Goal: Task Accomplishment & Management: Manage account settings

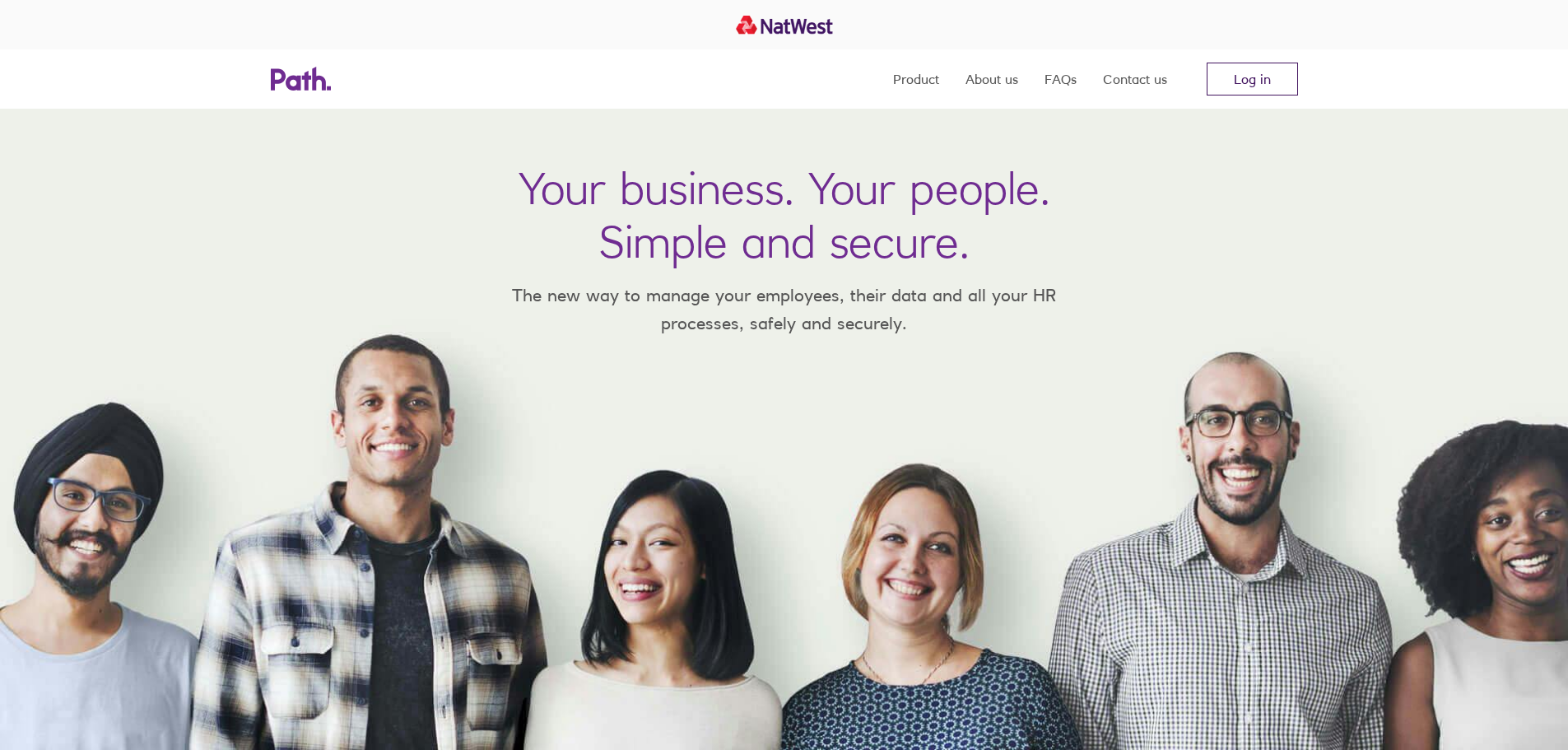
click at [1225, 63] on link "Log in" at bounding box center [1253, 79] width 91 height 33
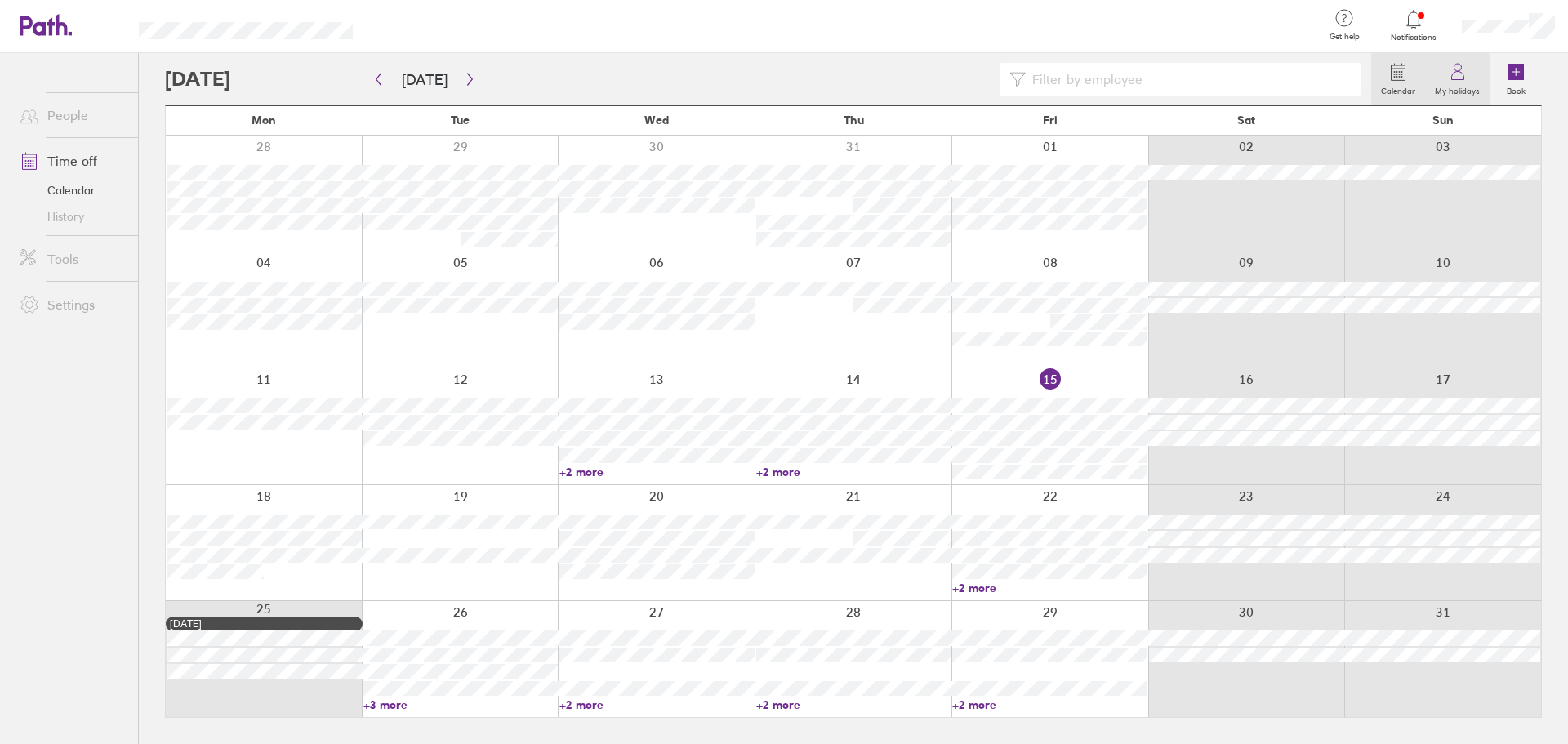
click at [1469, 73] on link "My holidays" at bounding box center [1458, 79] width 64 height 53
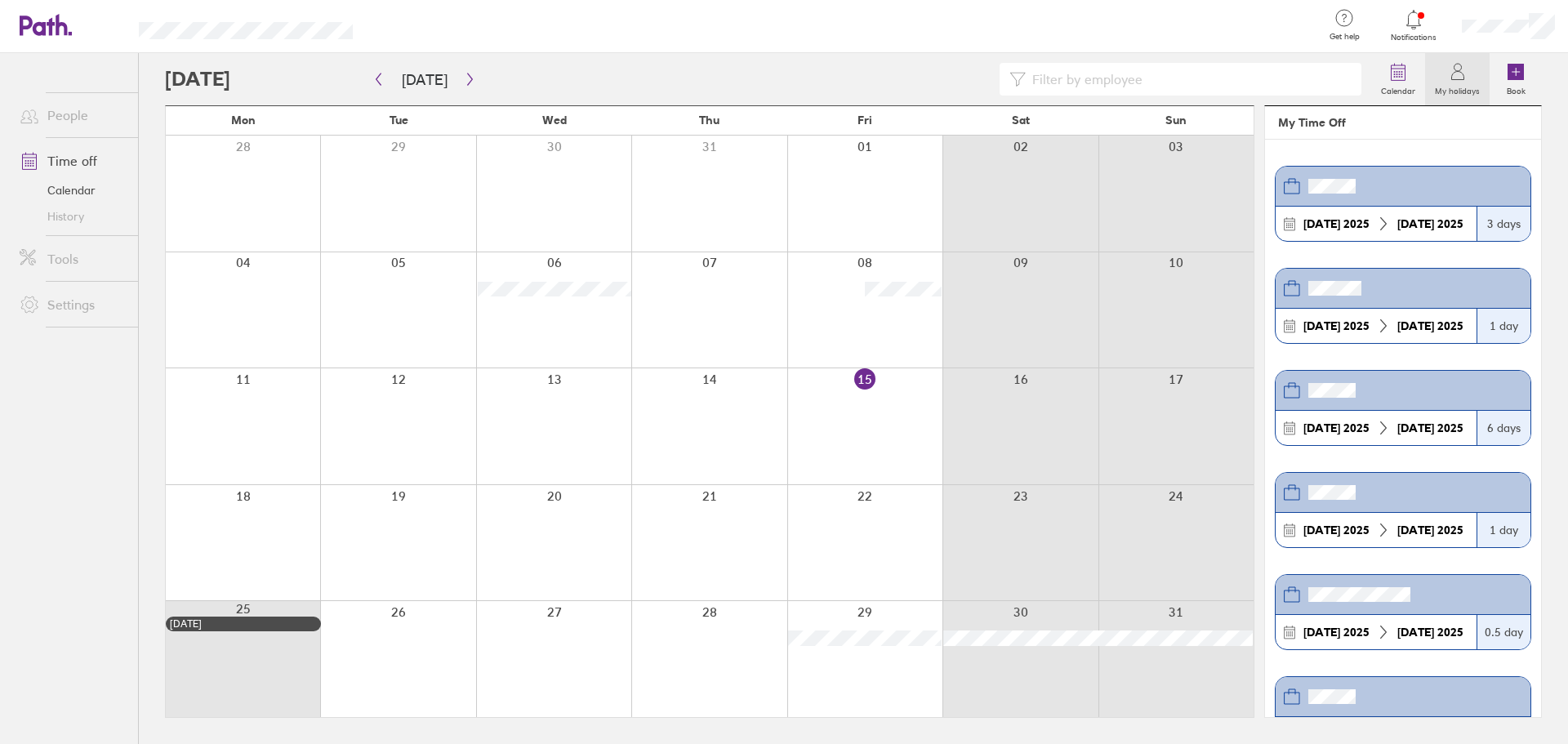
click at [78, 158] on link "Time off" at bounding box center [72, 161] width 132 height 33
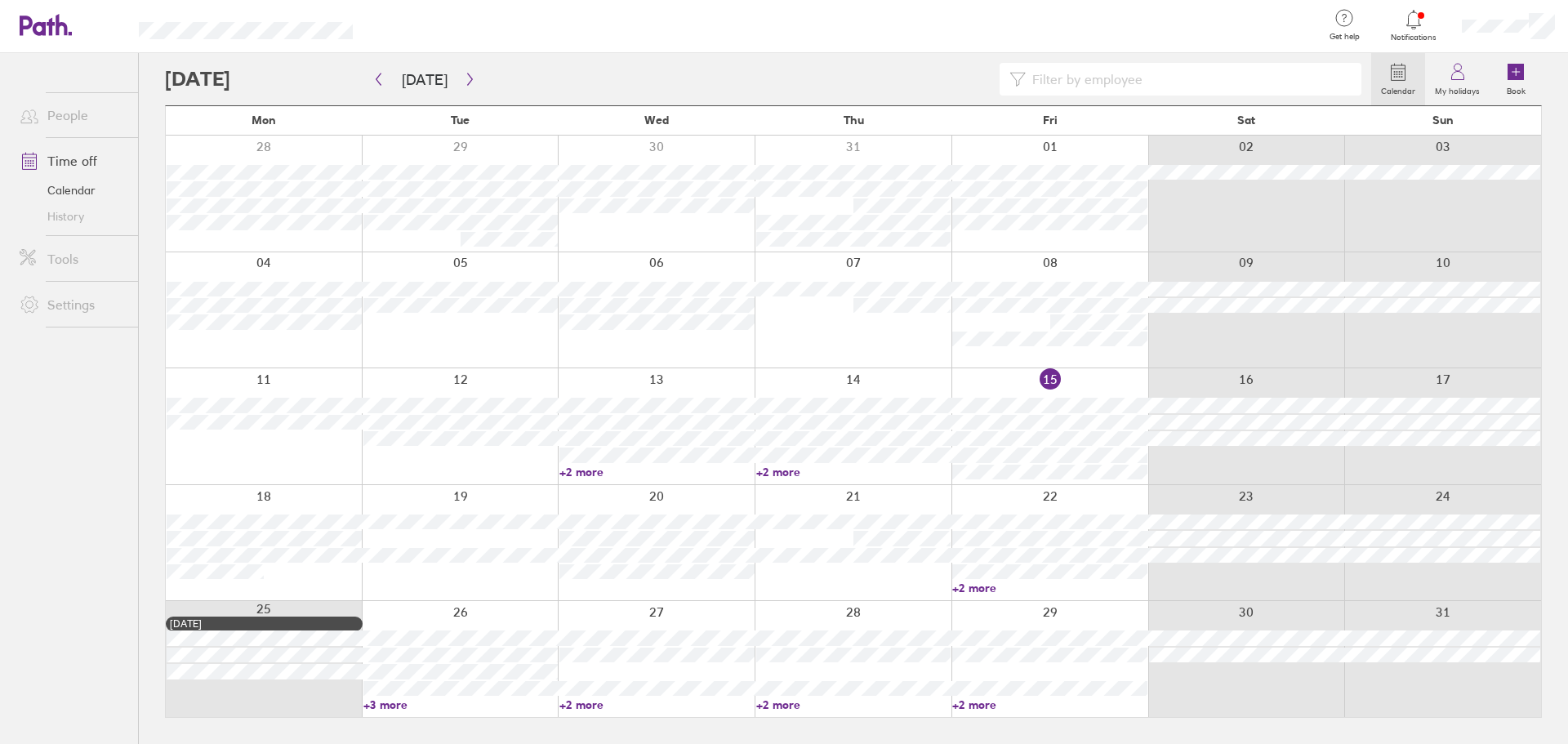
click at [1420, 20] on icon at bounding box center [1414, 20] width 20 height 20
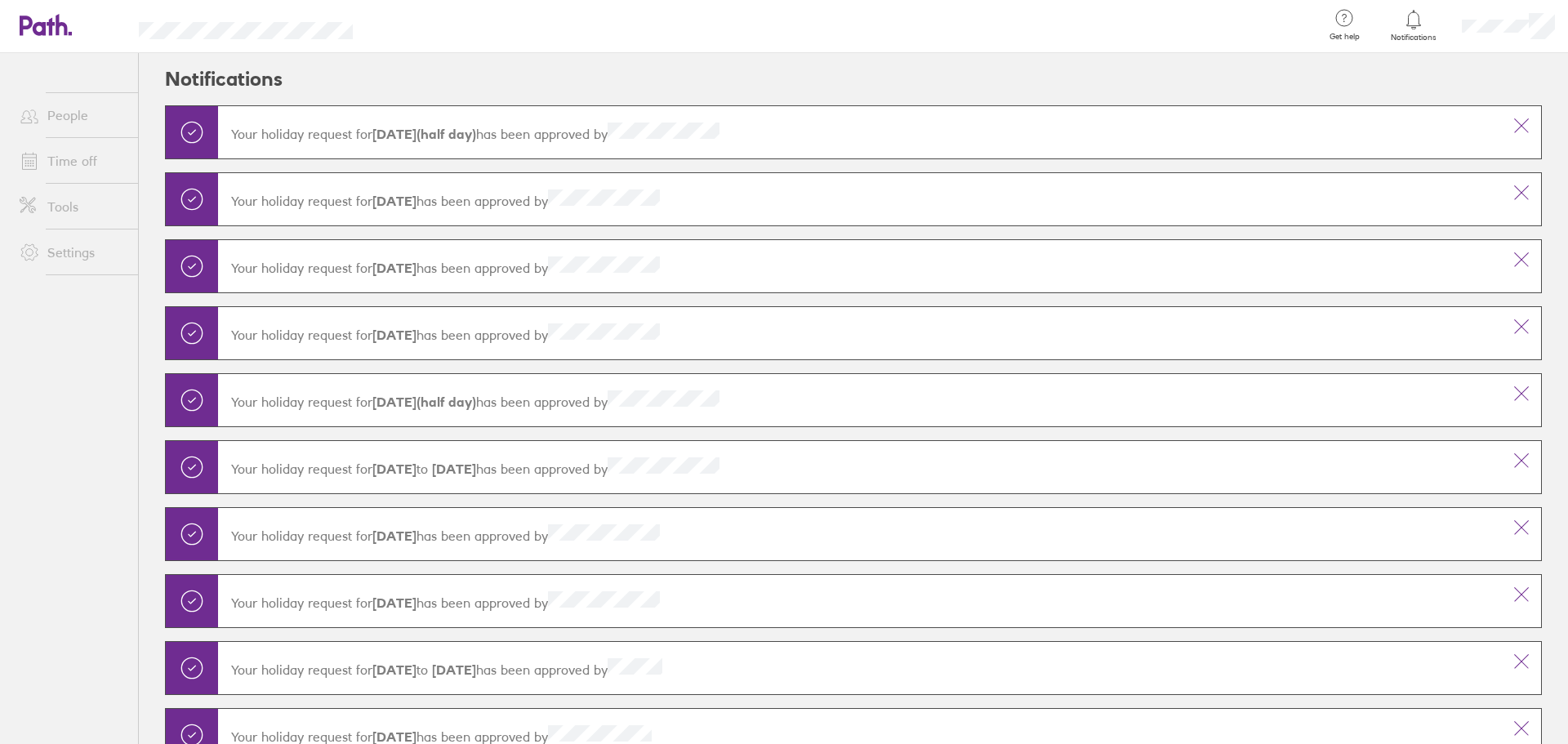
click at [92, 157] on link "Time off" at bounding box center [72, 161] width 132 height 33
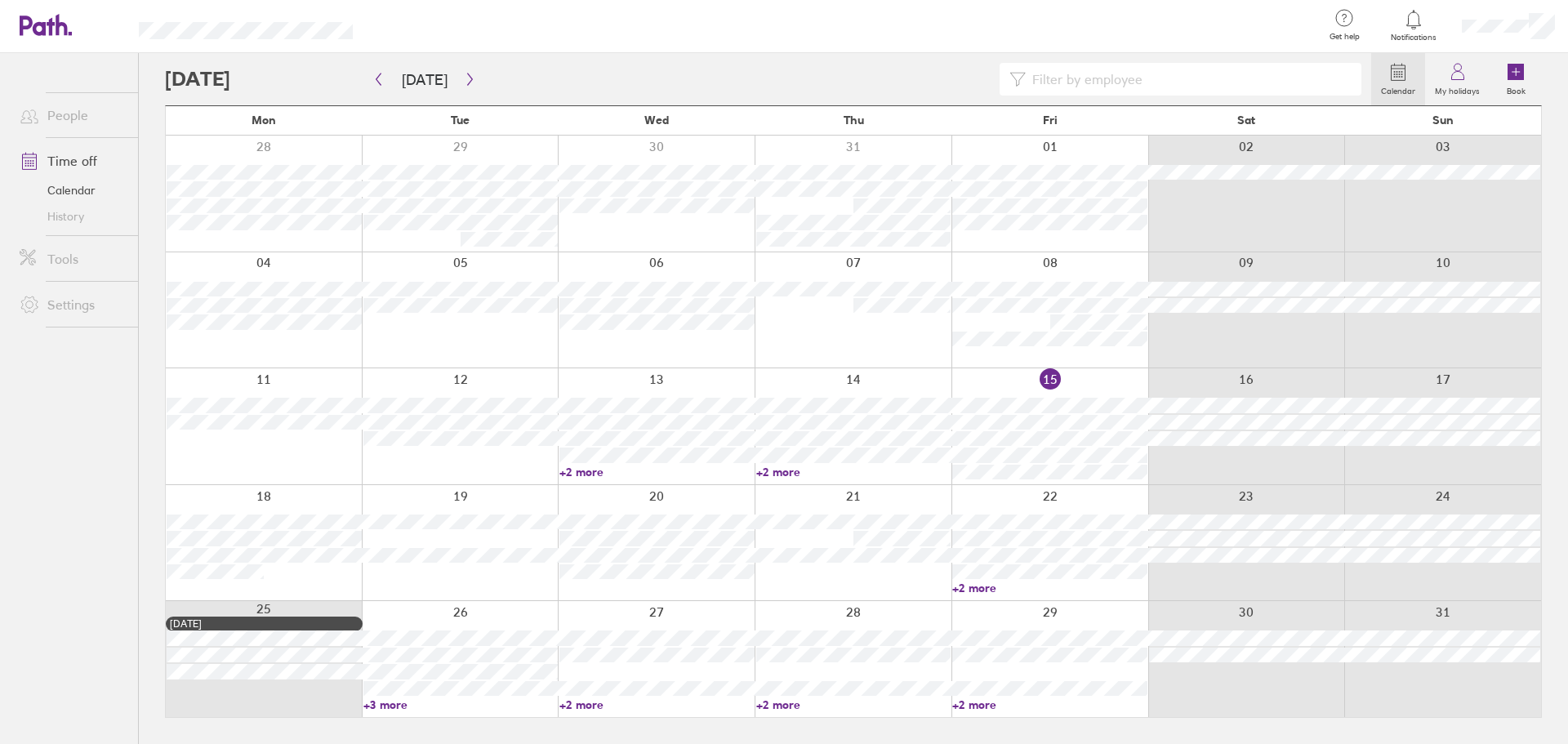
click at [1461, 72] on icon at bounding box center [1457, 76] width 12 height 8
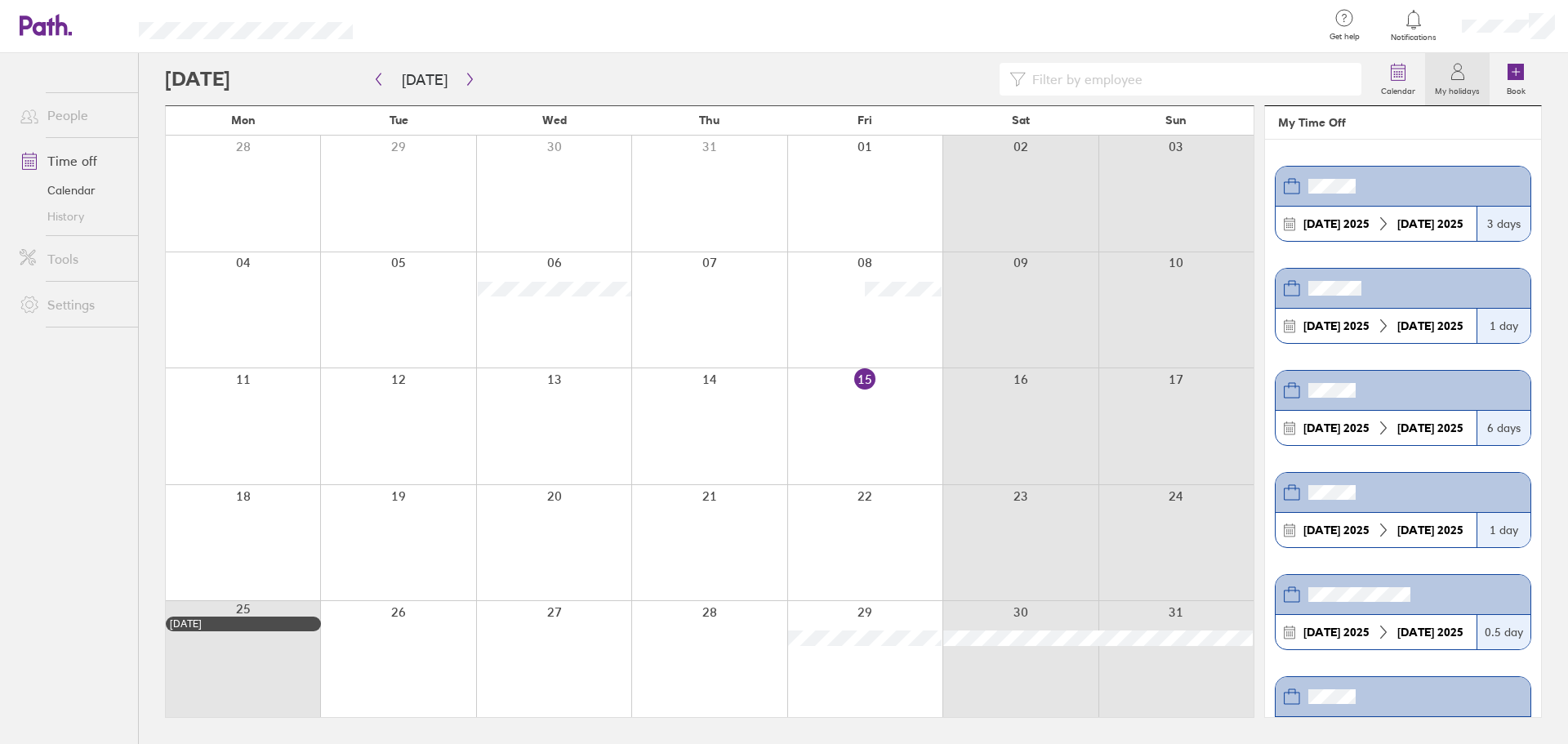
click at [774, 535] on div at bounding box center [709, 542] width 156 height 116
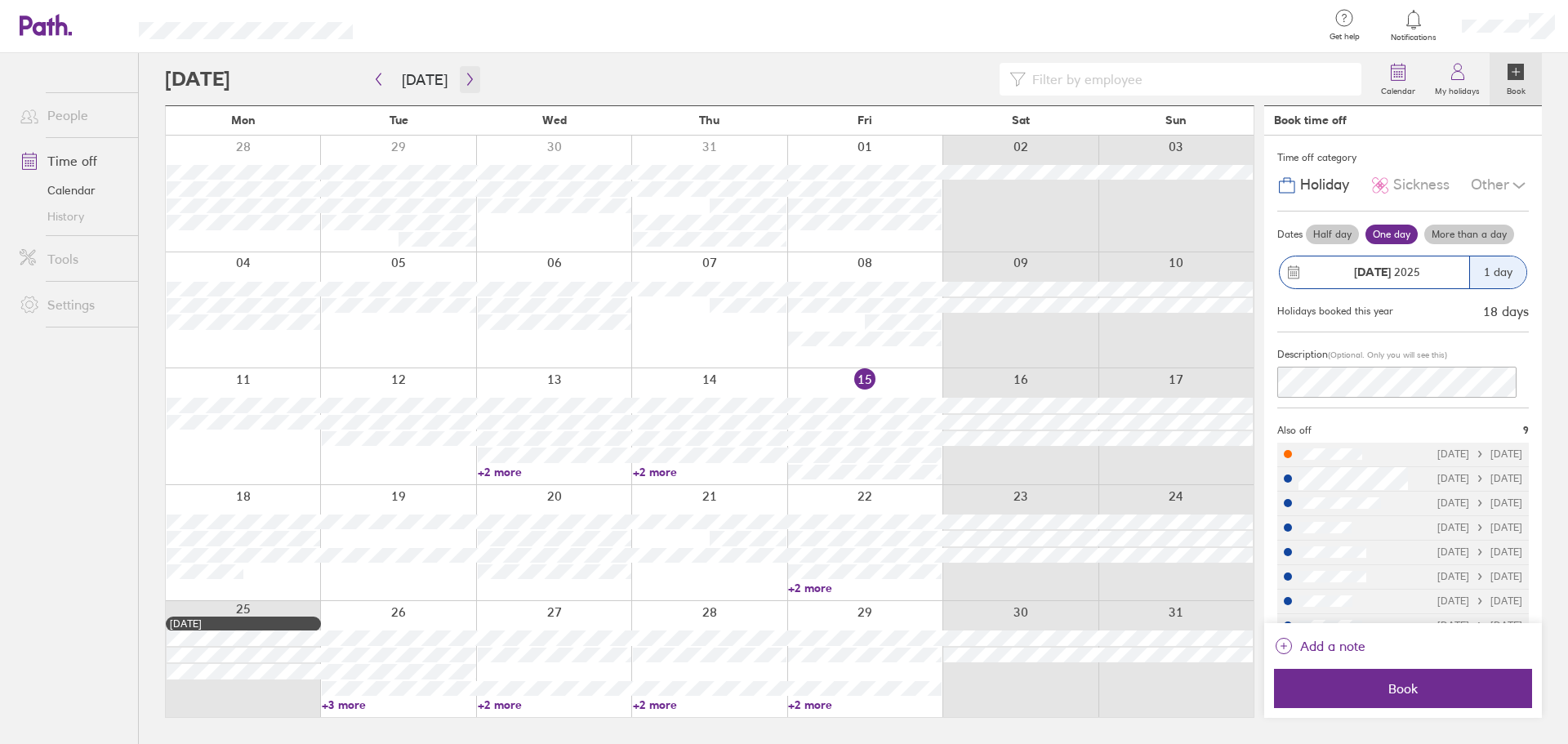
click at [470, 81] on icon "button" at bounding box center [470, 79] width 12 height 13
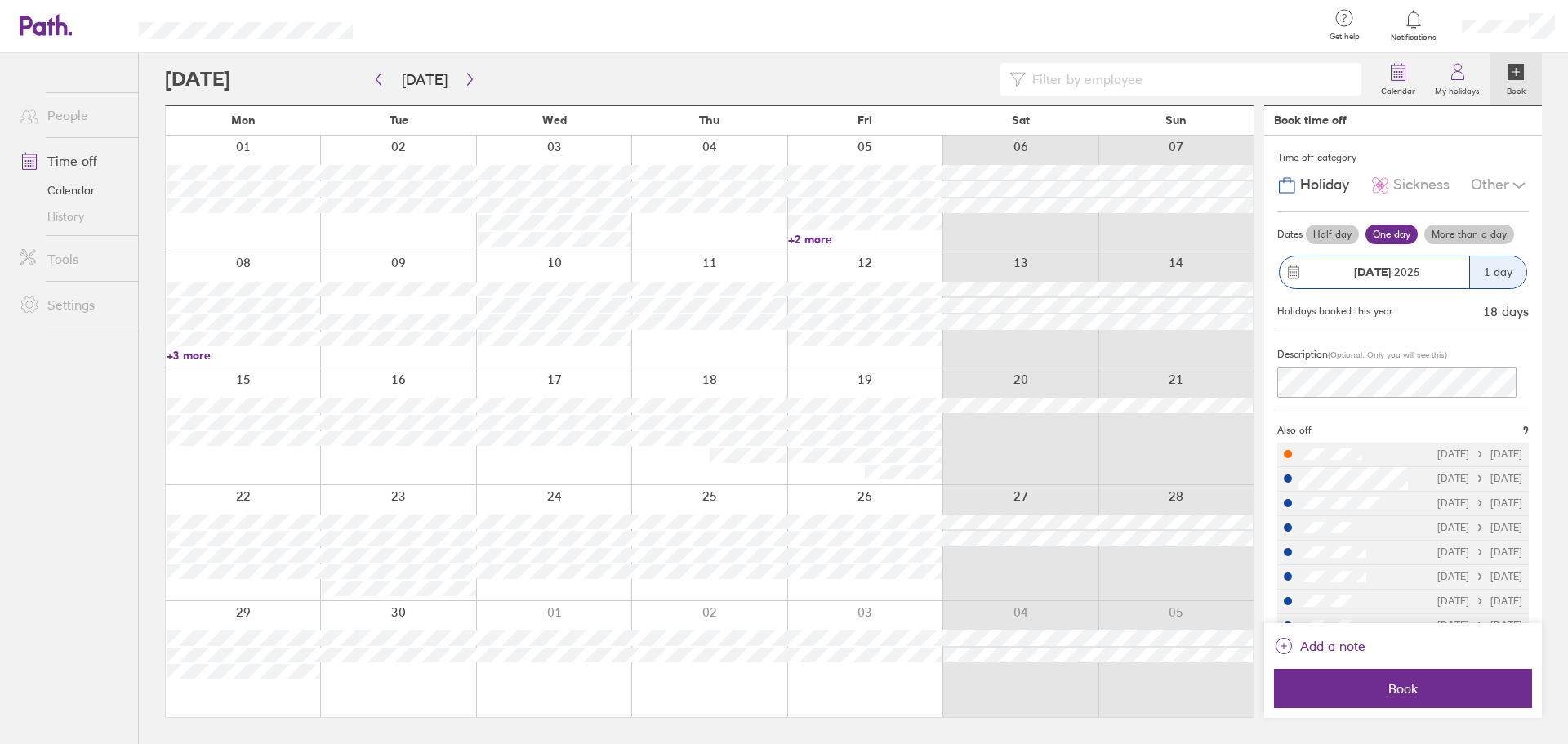
click at [1487, 186] on div "Other" at bounding box center [1500, 185] width 58 height 31
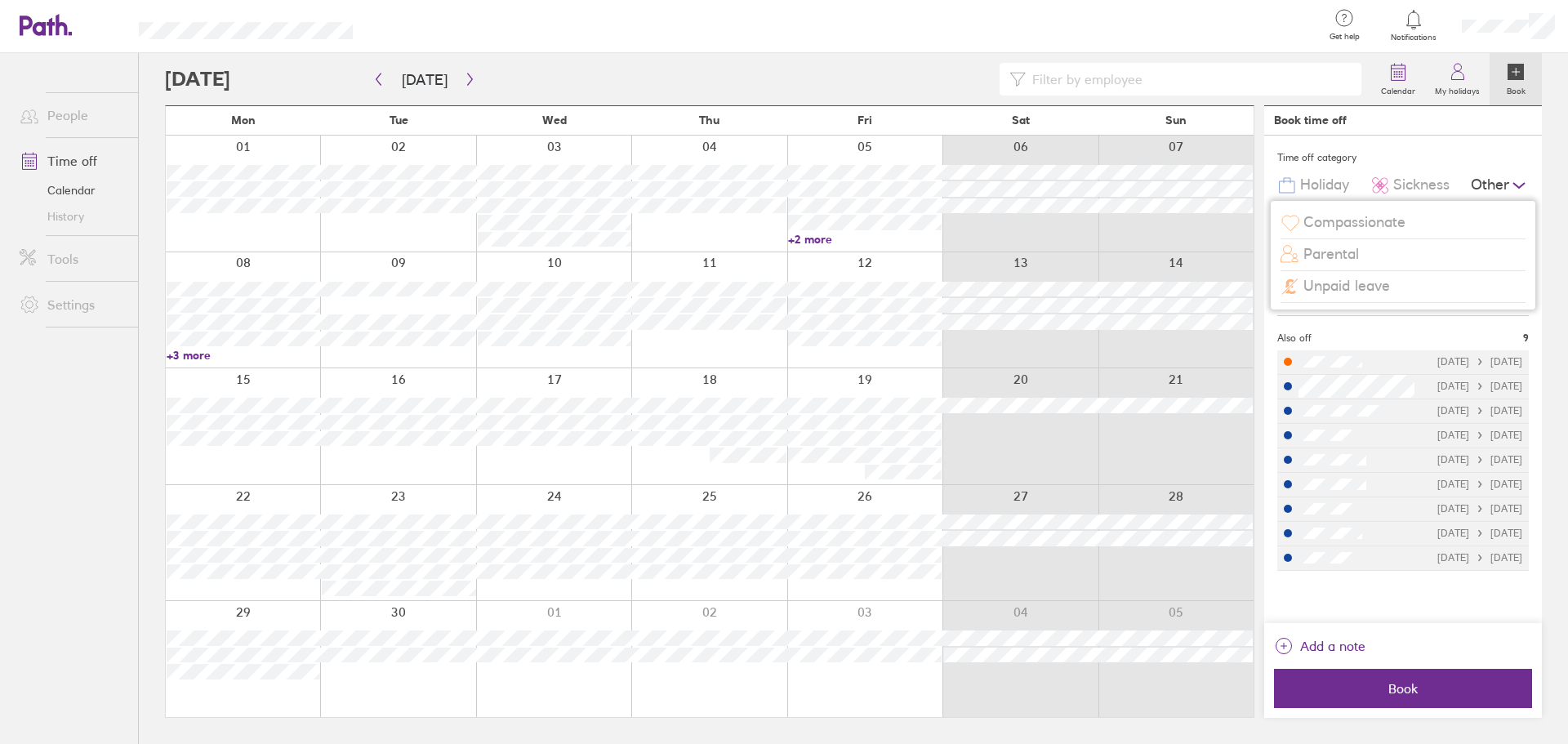
click at [1434, 151] on div "Time off category" at bounding box center [1403, 158] width 252 height 25
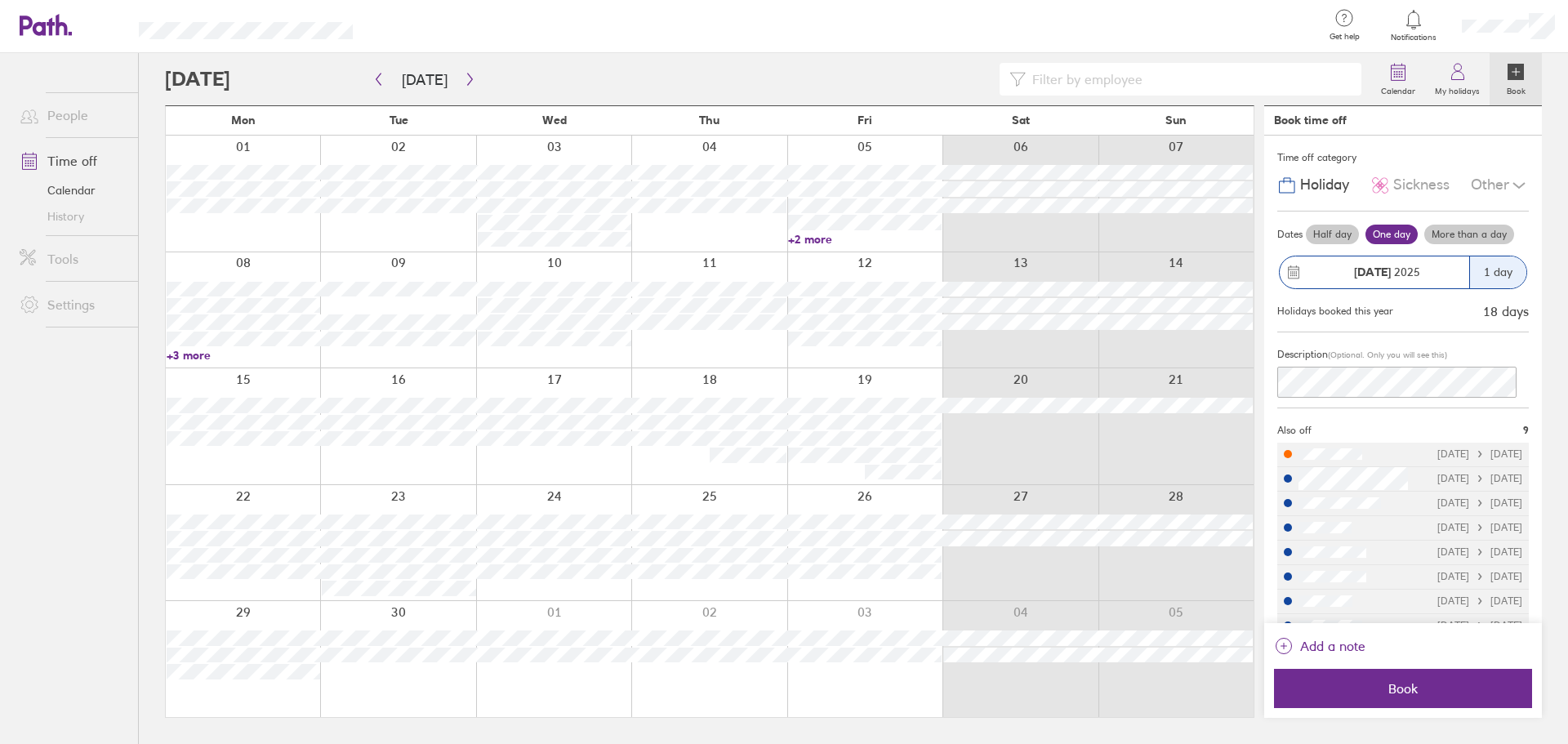
click at [1300, 180] on span "Holiday" at bounding box center [1325, 184] width 49 height 17
click at [1434, 81] on link "My holidays" at bounding box center [1458, 79] width 64 height 53
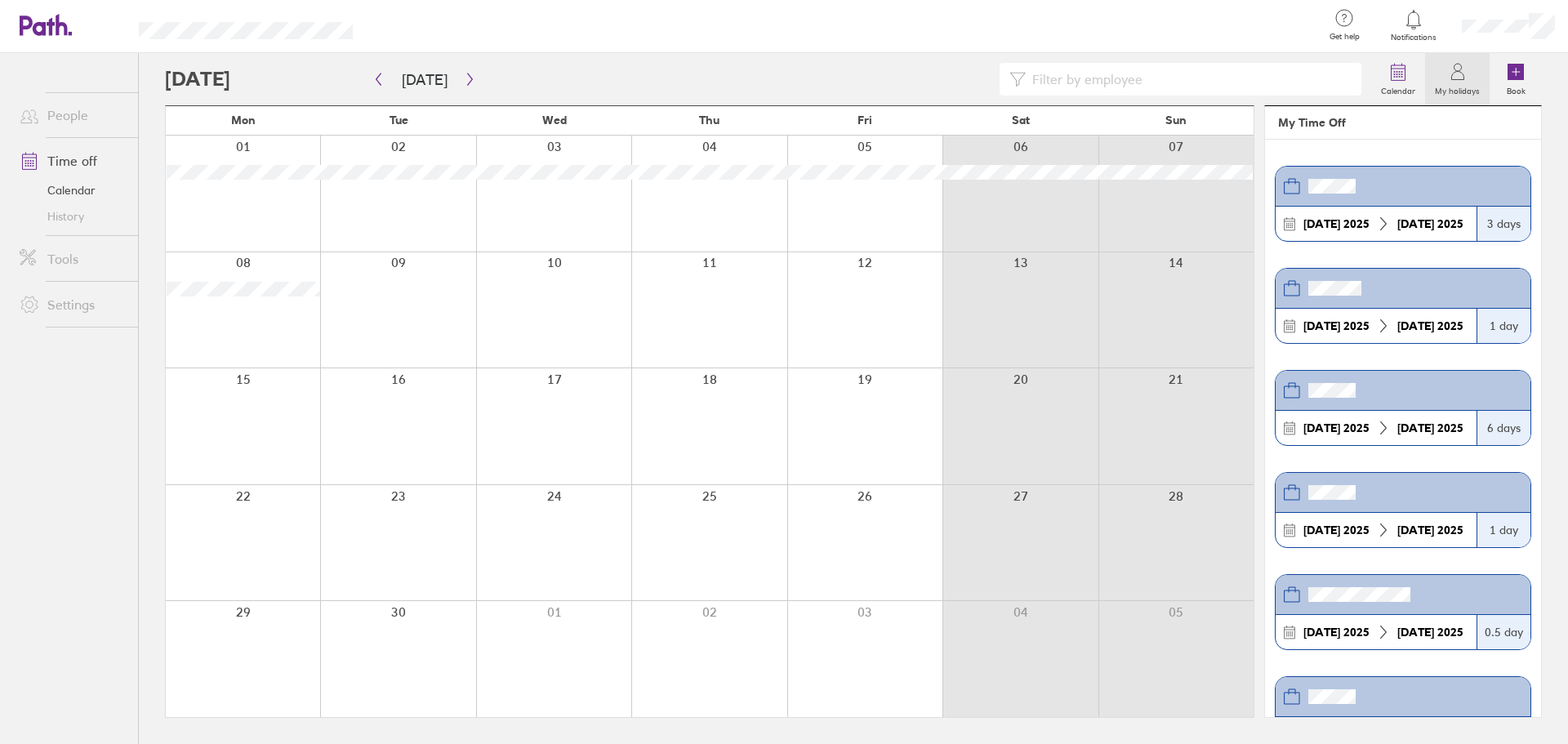
click at [1394, 416] on div "30 Aug 2025 08 Sep 2025" at bounding box center [1376, 428] width 201 height 35
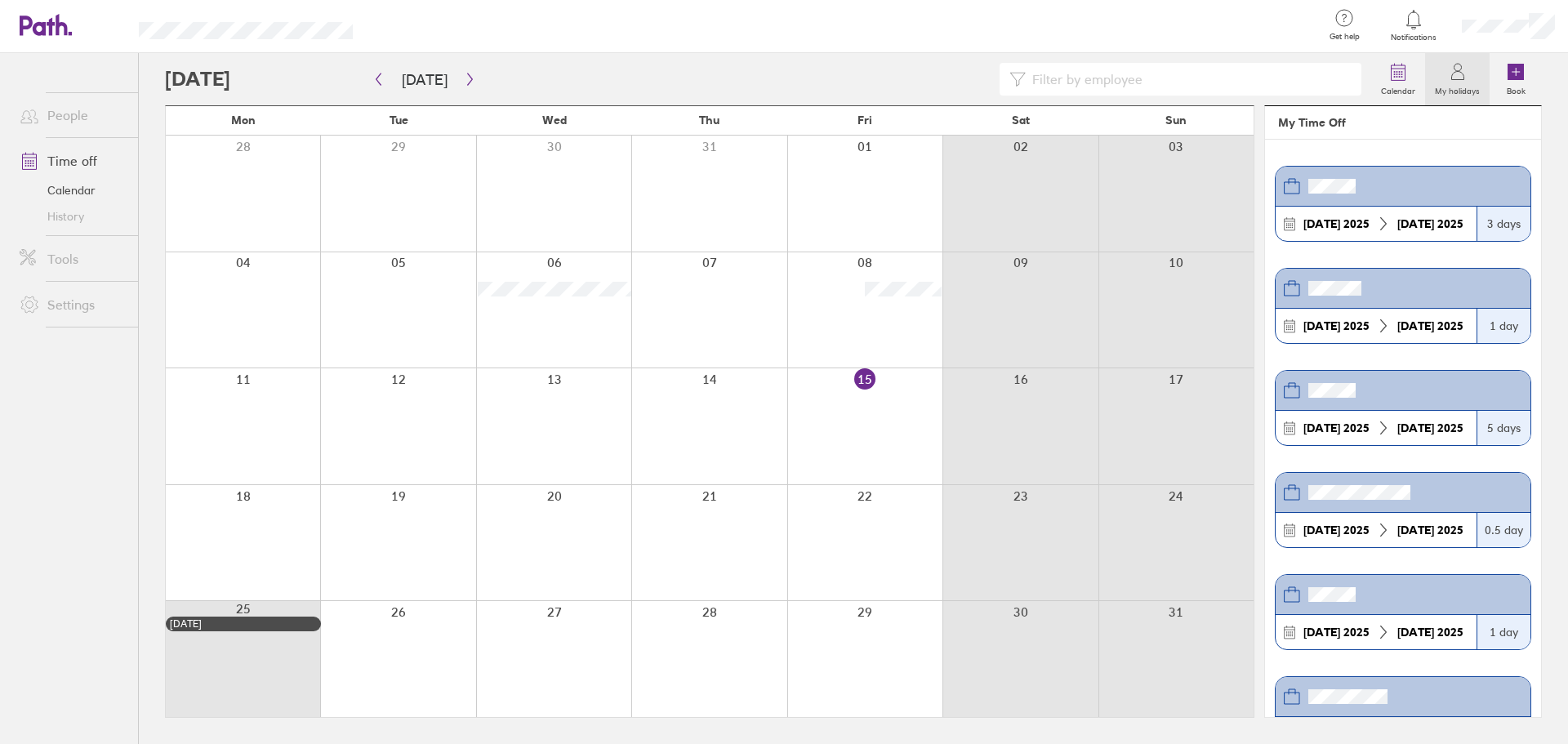
click at [676, 336] on div at bounding box center [709, 310] width 156 height 116
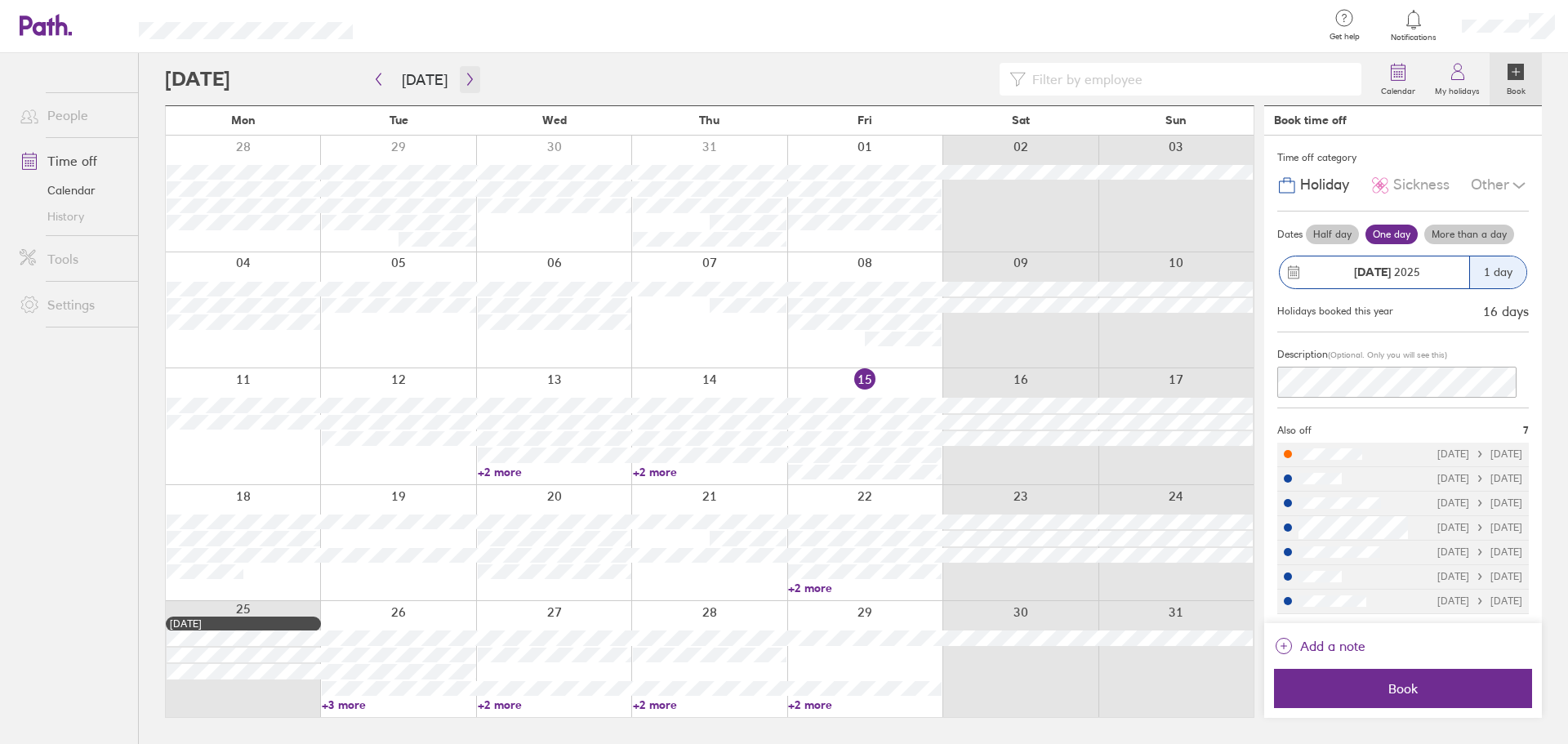
click at [468, 74] on icon "button" at bounding box center [470, 79] width 12 height 13
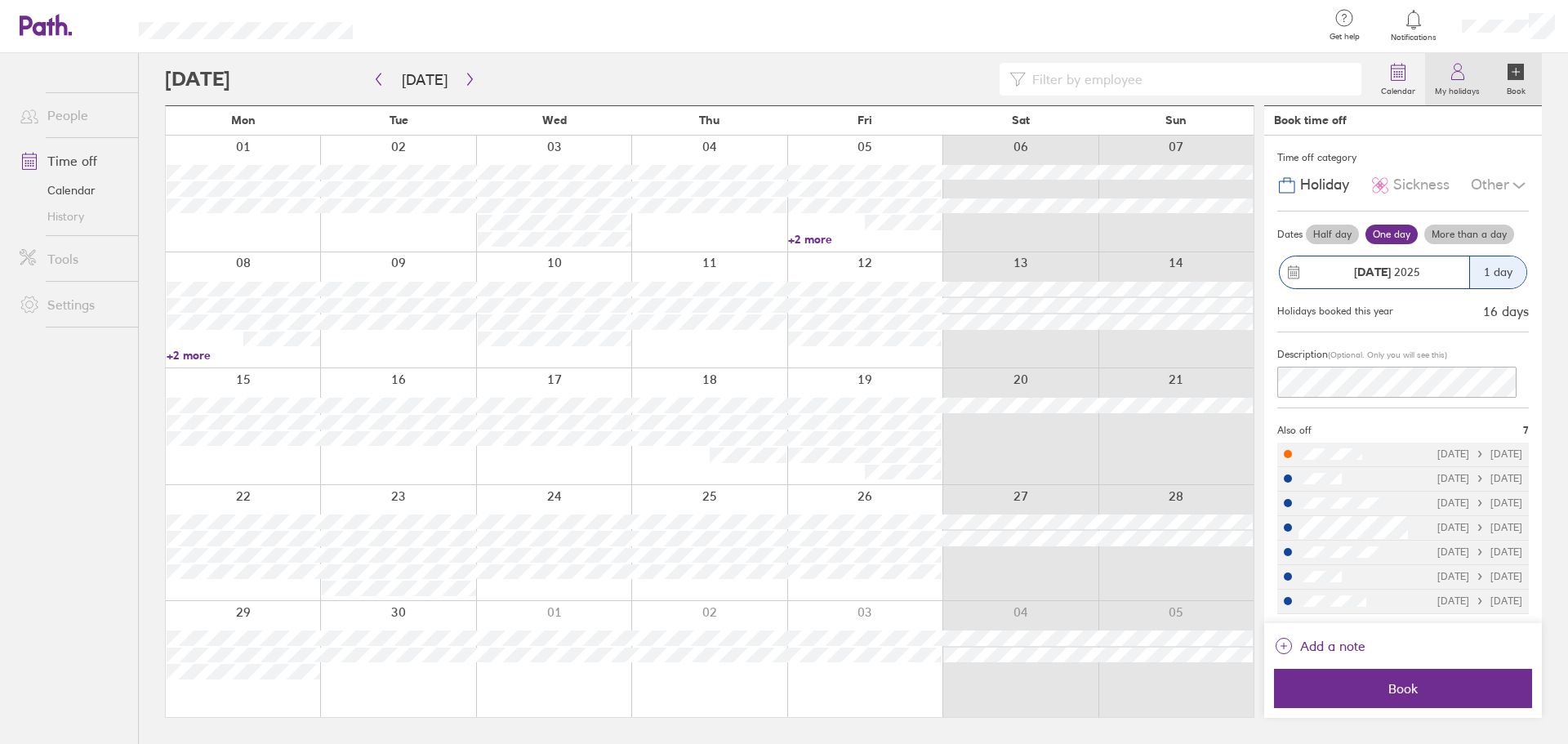
click at [1444, 80] on link "My holidays" at bounding box center [1458, 79] width 64 height 53
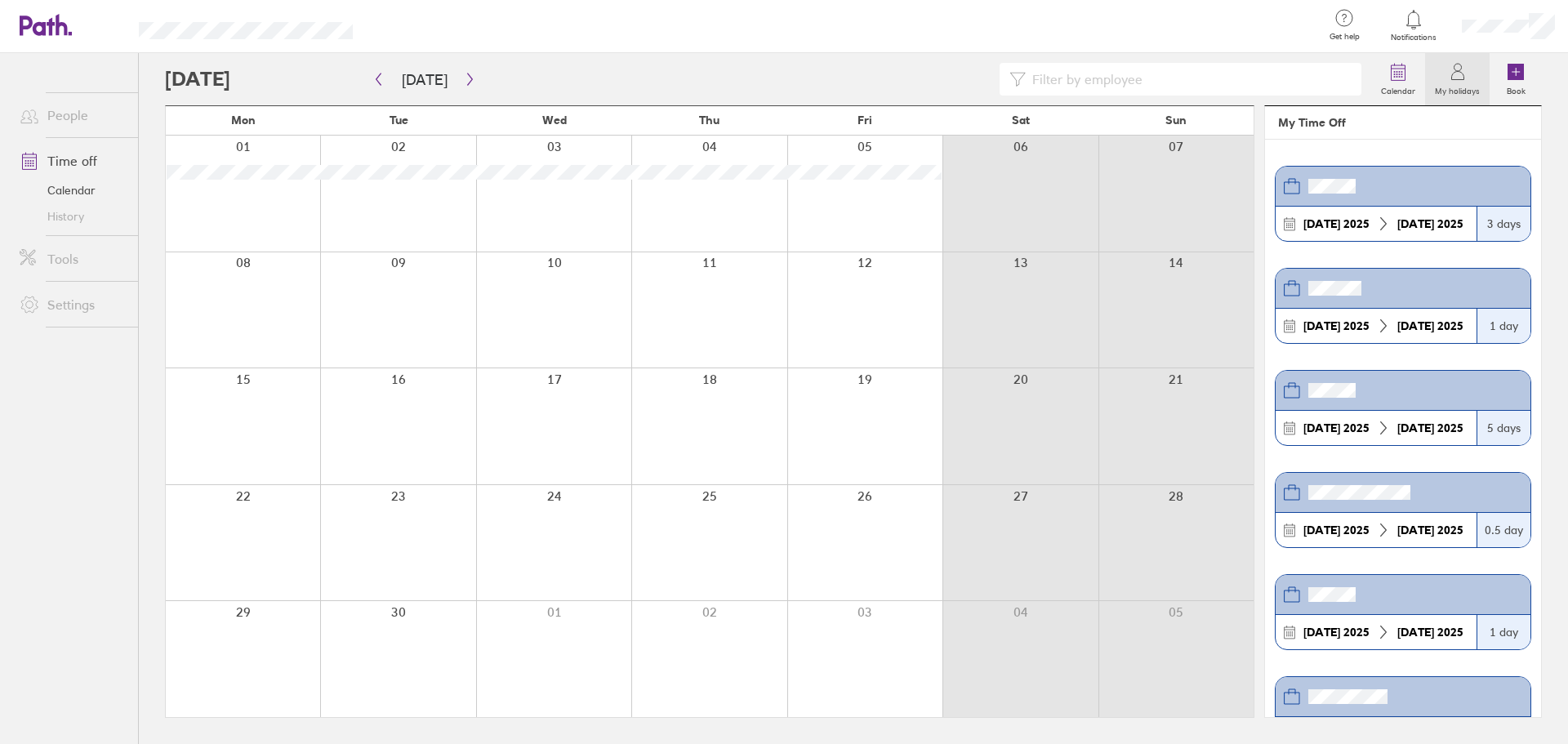
click at [1400, 306] on header at bounding box center [1403, 288] width 255 height 40
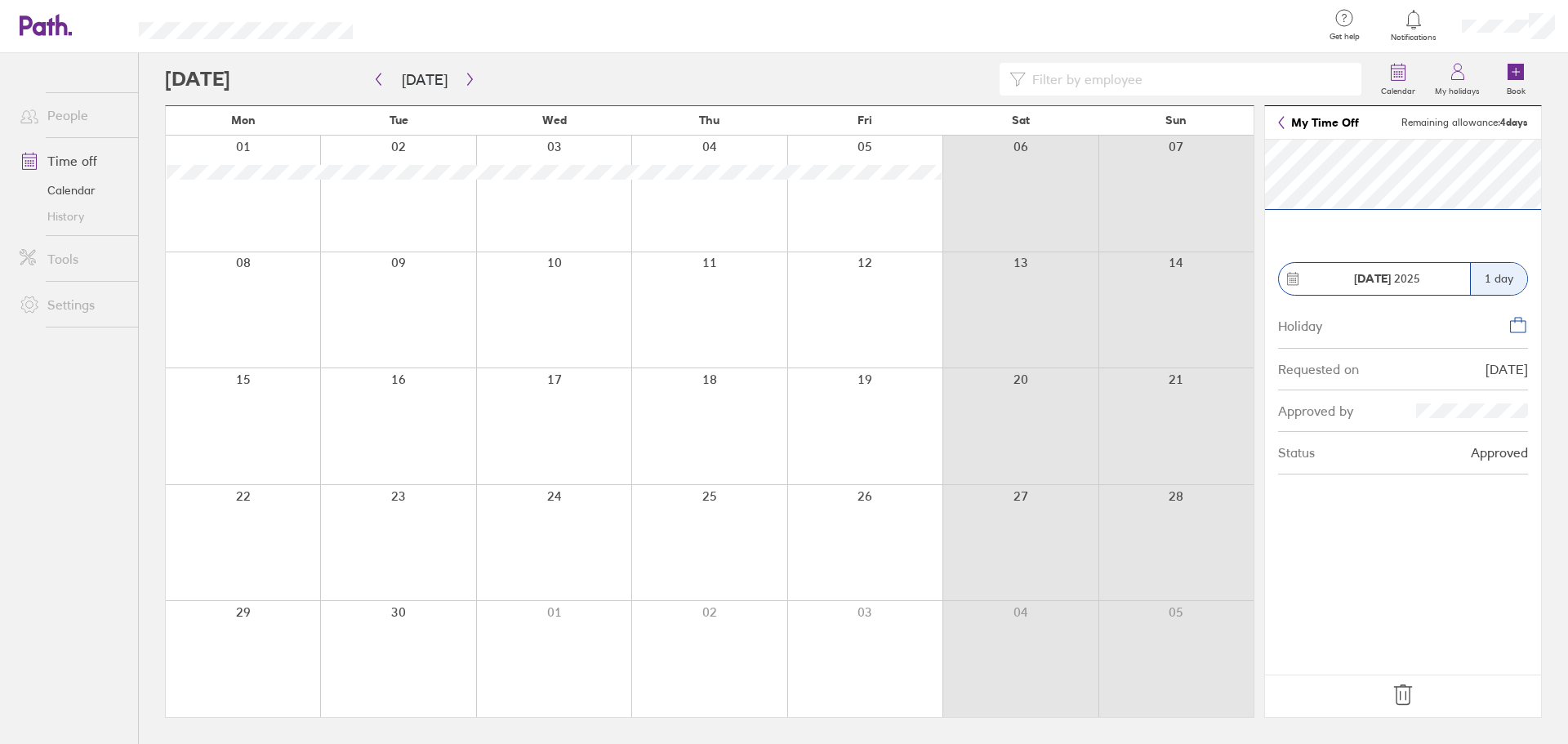
click at [1408, 694] on icon at bounding box center [1403, 695] width 26 height 26
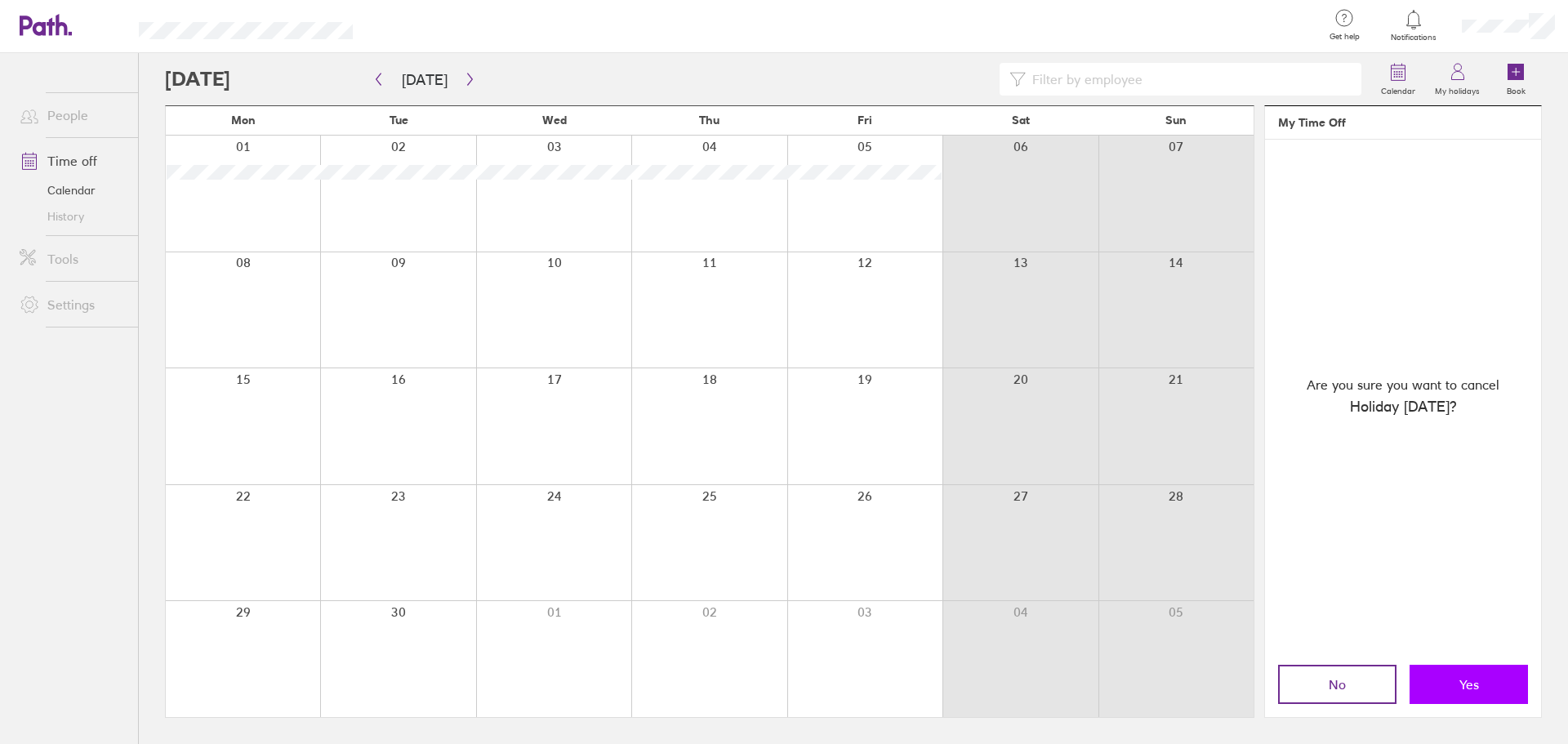
click at [1440, 673] on button "Yes" at bounding box center [1469, 685] width 119 height 40
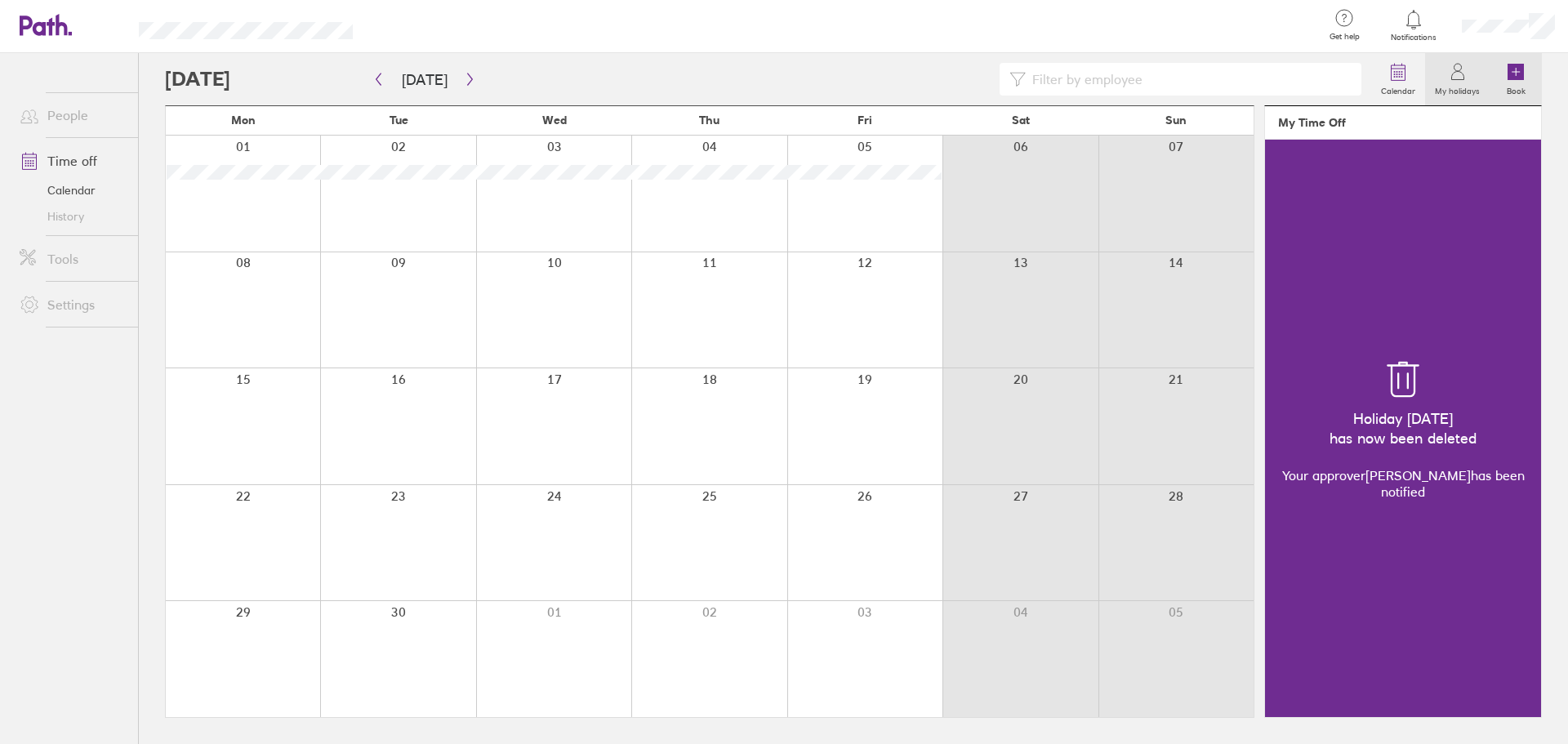
click at [1511, 71] on icon at bounding box center [1516, 72] width 16 height 16
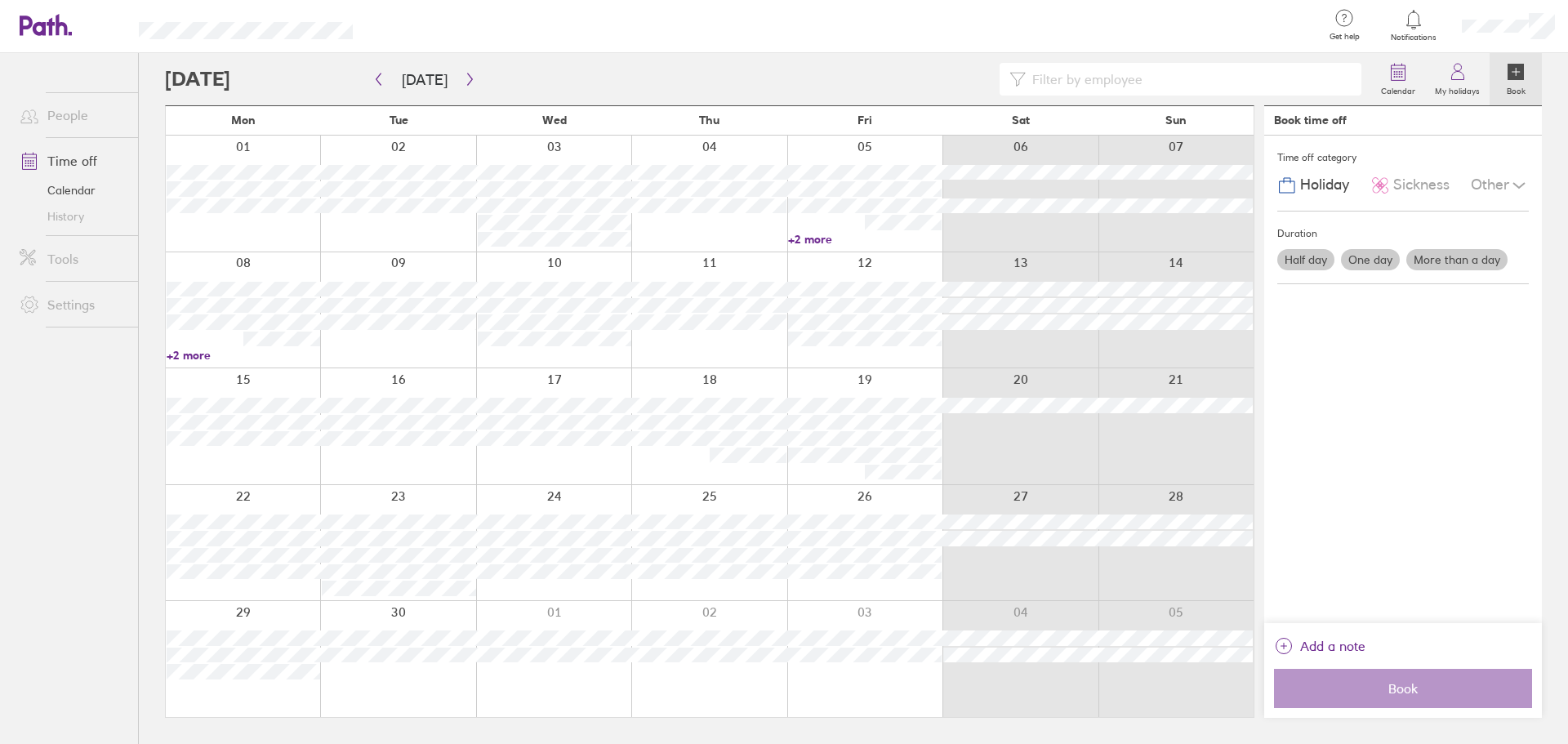
click at [1420, 258] on label "More than a day" at bounding box center [1457, 260] width 101 height 21
click at [0, 0] on input "More than a day" at bounding box center [0, 0] width 0 height 0
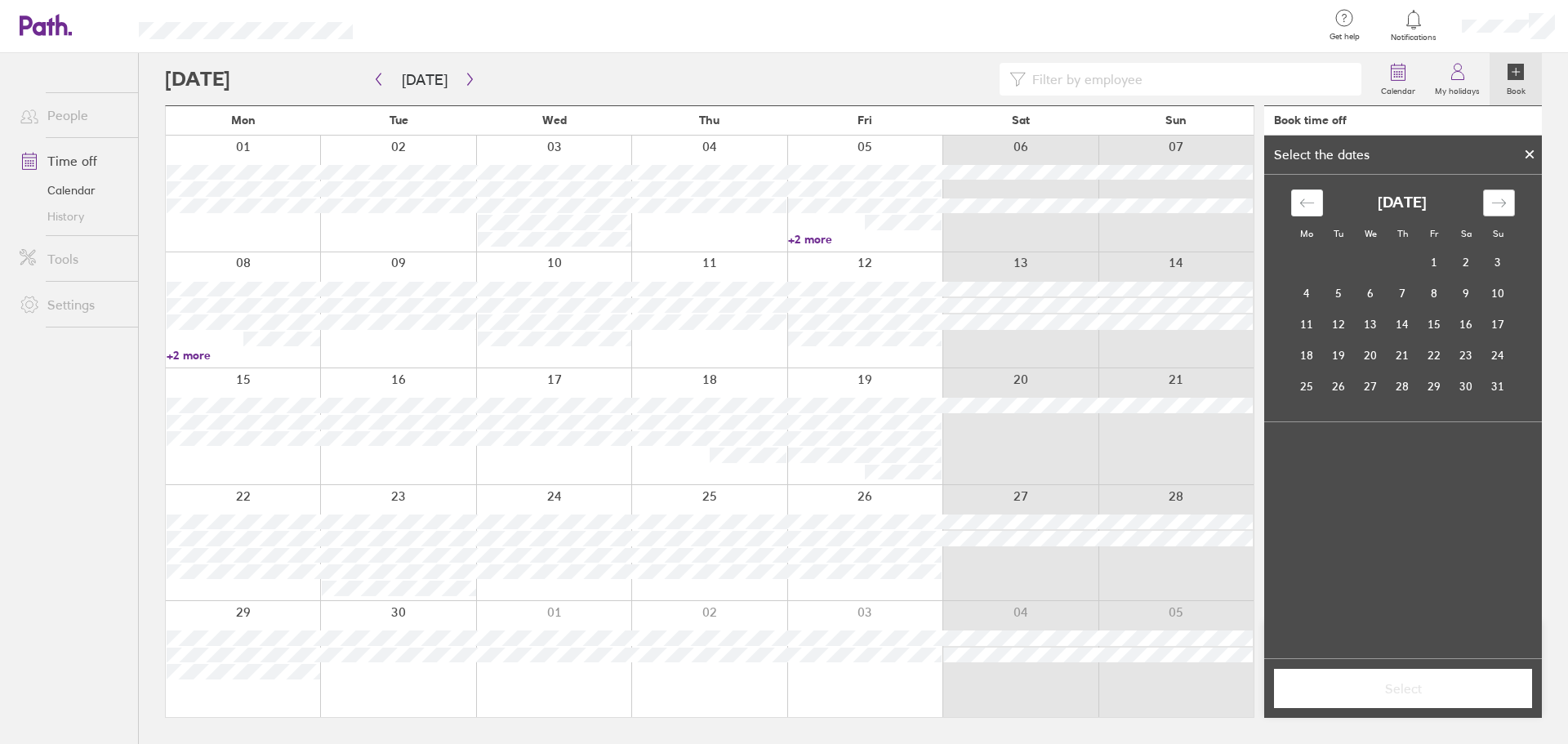
click at [1504, 204] on icon "Move forward to switch to the next month." at bounding box center [1499, 202] width 16 height 16
click at [1296, 388] on td "27" at bounding box center [1307, 386] width 32 height 31
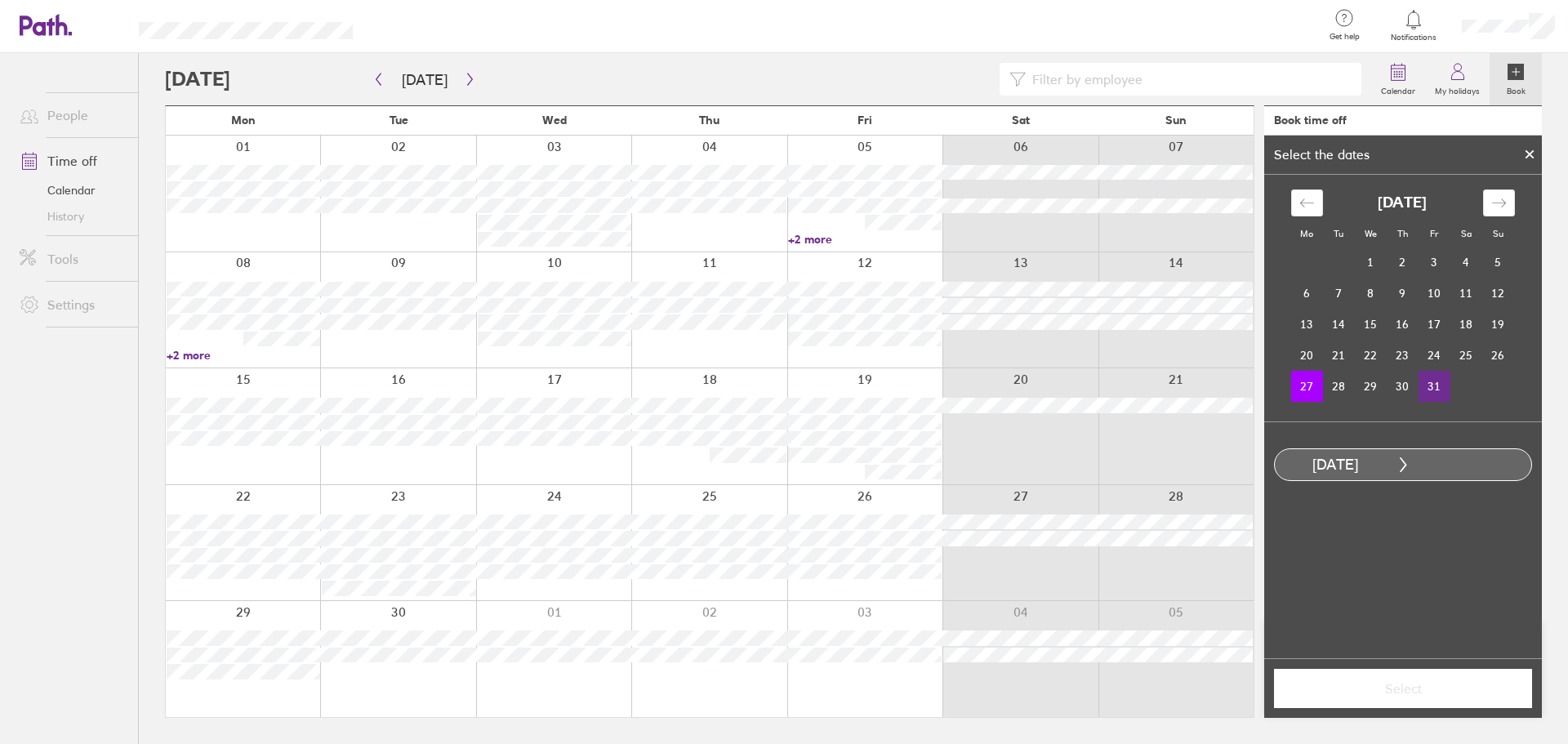
click at [1433, 381] on td "31" at bounding box center [1435, 386] width 32 height 31
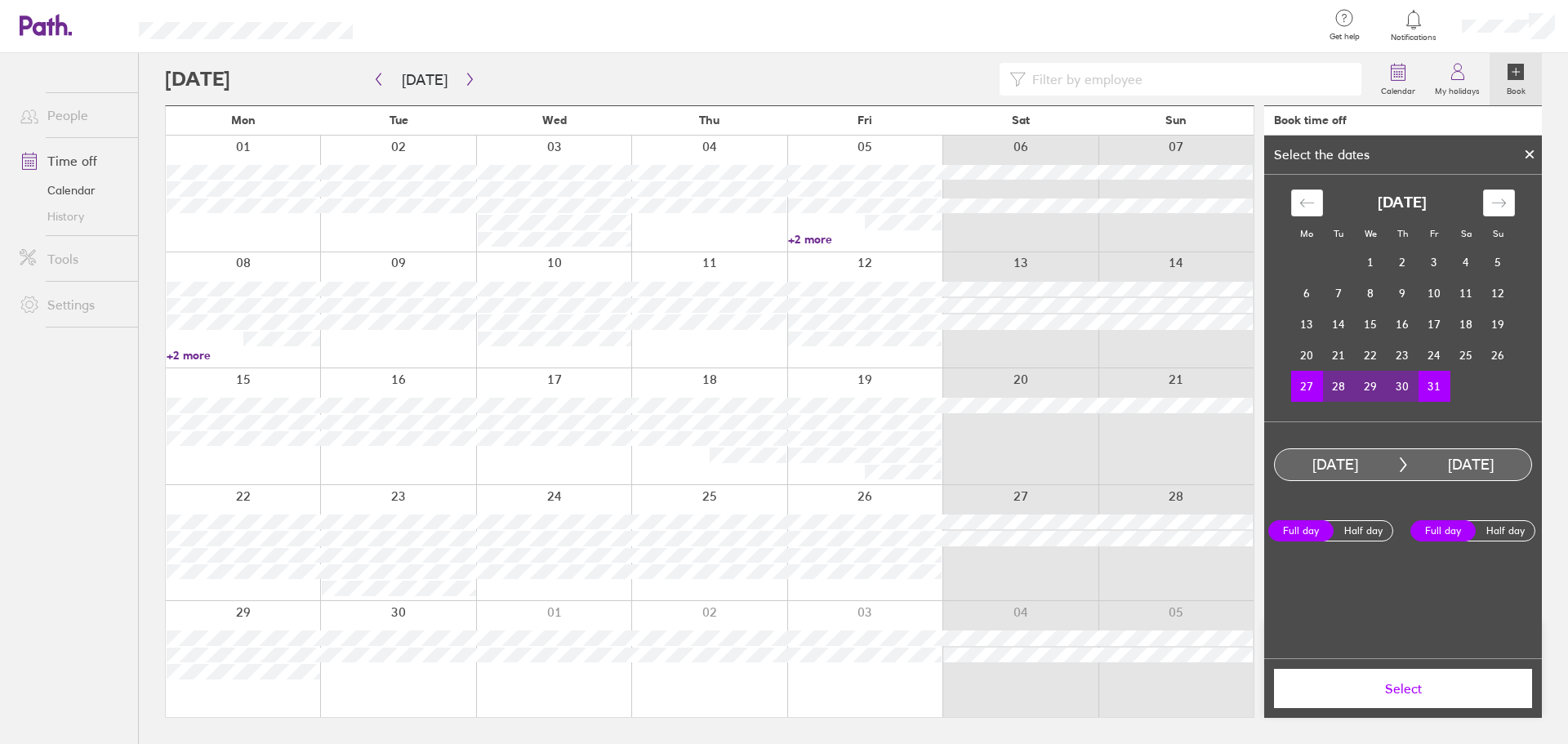
click at [1426, 684] on span "Select" at bounding box center [1403, 689] width 235 height 15
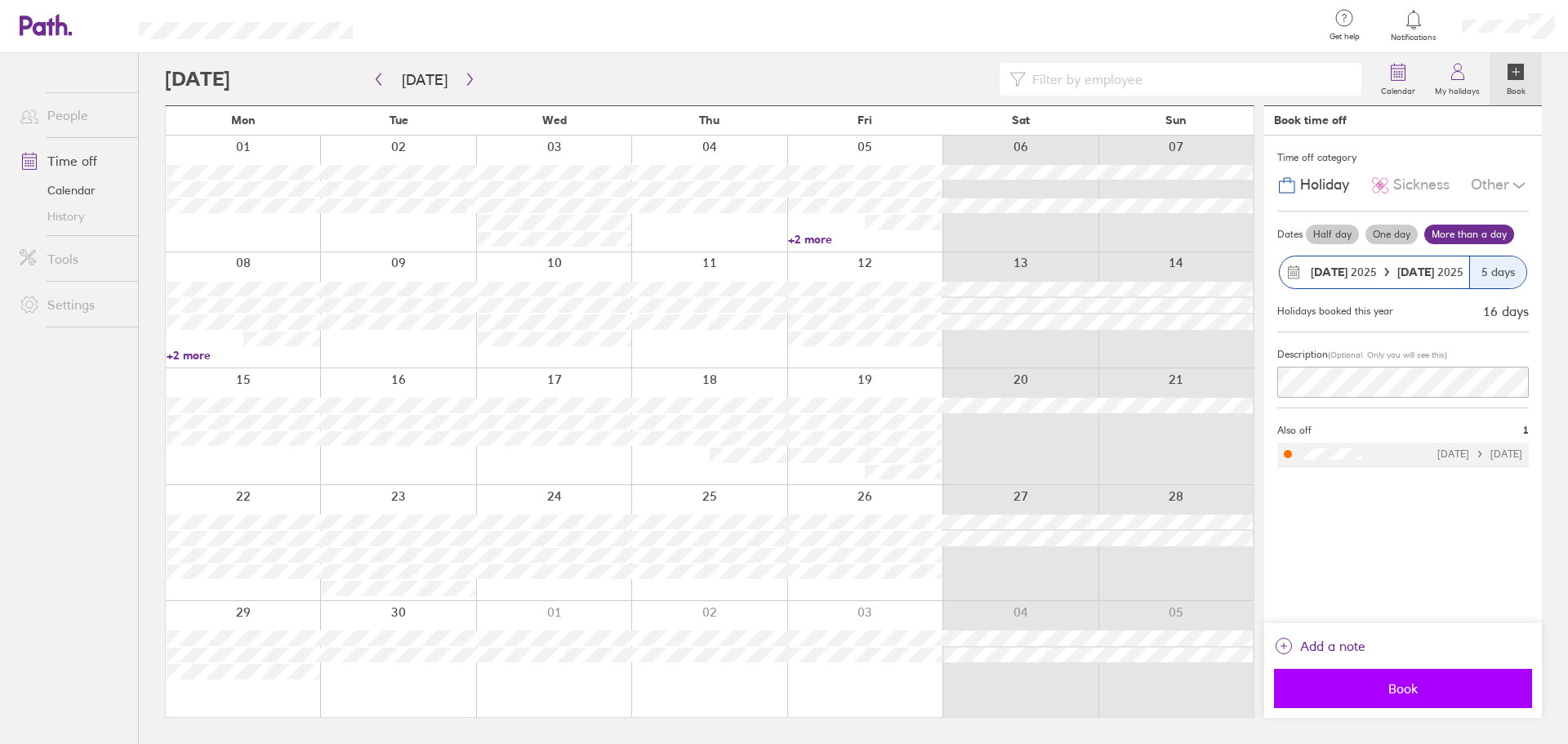
click at [1394, 690] on span "Book" at bounding box center [1403, 689] width 235 height 15
